Goal: Task Accomplishment & Management: Manage account settings

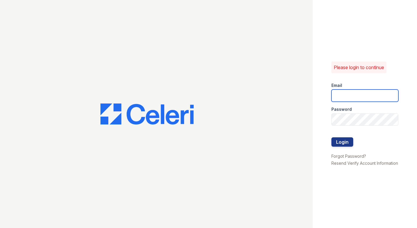
click at [350, 89] on input "email" at bounding box center [364, 95] width 67 height 12
type input "polocommon@dlhproperties.net"
click at [352, 125] on div at bounding box center [364, 131] width 67 height 12
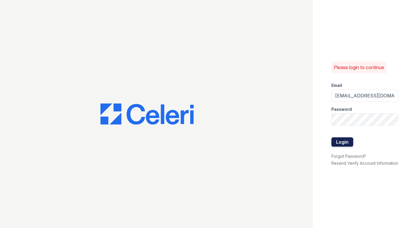
click at [343, 139] on button "Login" at bounding box center [342, 141] width 22 height 9
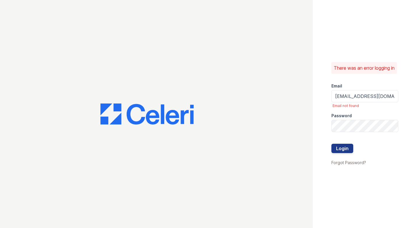
click at [374, 120] on div "Password" at bounding box center [364, 114] width 67 height 12
click at [363, 99] on input "polocommon@dlhproperties.net" at bounding box center [364, 96] width 67 height 12
type input "polocommons@dlhproperties.net"
click at [356, 120] on div "Password" at bounding box center [364, 114] width 67 height 12
click at [340, 148] on button "Login" at bounding box center [342, 147] width 22 height 9
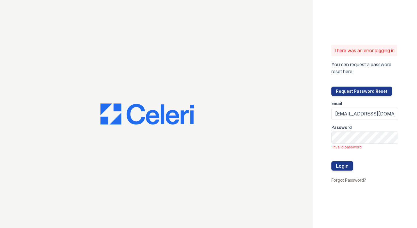
click at [331, 133] on div "There was an error logging in You can request a password reset here: Request Pa…" at bounding box center [364, 114] width 104 height 228
click at [342, 166] on button "Login" at bounding box center [342, 165] width 22 height 9
click at [345, 96] on button "Request Password Reset" at bounding box center [361, 90] width 61 height 9
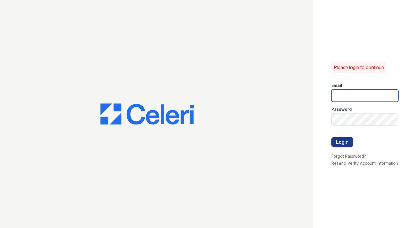
click at [344, 92] on input "email" at bounding box center [364, 95] width 67 height 12
type input "polocommons@dlhproperties.net"
click at [350, 153] on link "Forgot Password?" at bounding box center [348, 155] width 35 height 5
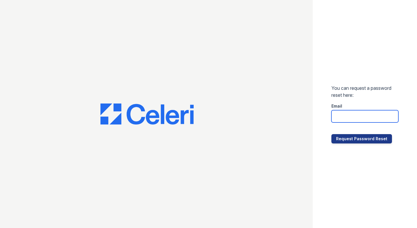
click at [350, 115] on input "email" at bounding box center [364, 116] width 67 height 12
type input "polocommons@dlhproperties.net"
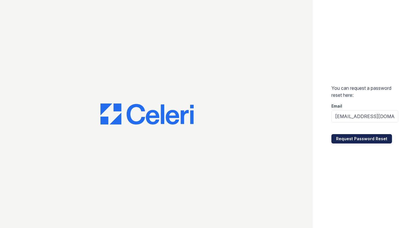
click at [364, 136] on button "Request Password Reset" at bounding box center [361, 138] width 61 height 9
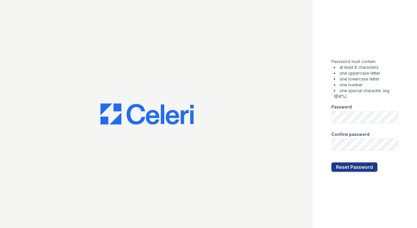
click at [303, 185] on div at bounding box center [156, 114] width 312 height 228
click at [352, 167] on button "Reset Password" at bounding box center [354, 166] width 46 height 9
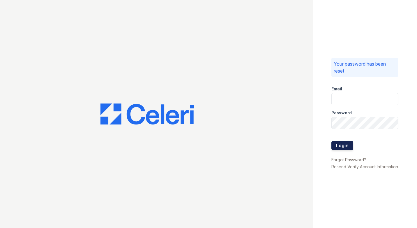
type input "[EMAIL_ADDRESS][DOMAIN_NAME]"
click at [336, 144] on button "Login" at bounding box center [342, 145] width 22 height 9
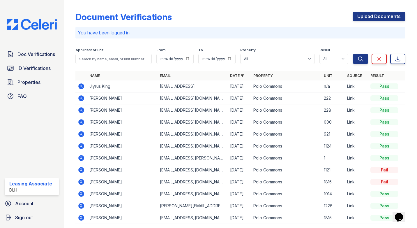
click at [80, 85] on icon at bounding box center [81, 86] width 7 height 7
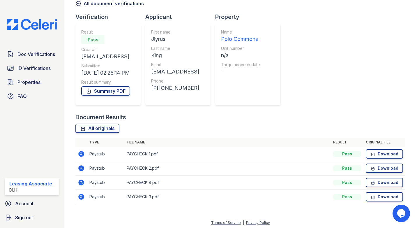
scroll to position [32, 0]
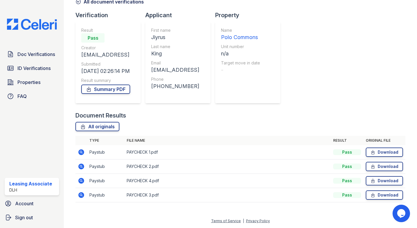
drag, startPoint x: 88, startPoint y: 151, endPoint x: 398, endPoint y: 200, distance: 313.6
click at [398, 200] on tbody "Paystub PAYCHECK 1.pdf Pass Download Paystub PAYCHECK 2.pdf Pass Download Payst…" at bounding box center [240, 173] width 330 height 57
click at [241, 149] on td "PAYCHECK 1.pdf" at bounding box center [227, 152] width 206 height 14
click at [247, 114] on div "Document Results" at bounding box center [240, 115] width 330 height 8
click at [80, 152] on icon at bounding box center [81, 151] width 7 height 7
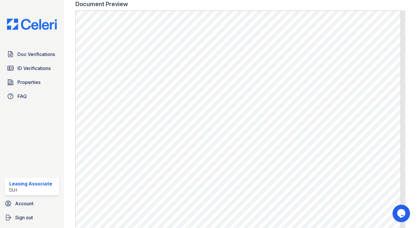
scroll to position [262, 0]
